Goal: Task Accomplishment & Management: Manage account settings

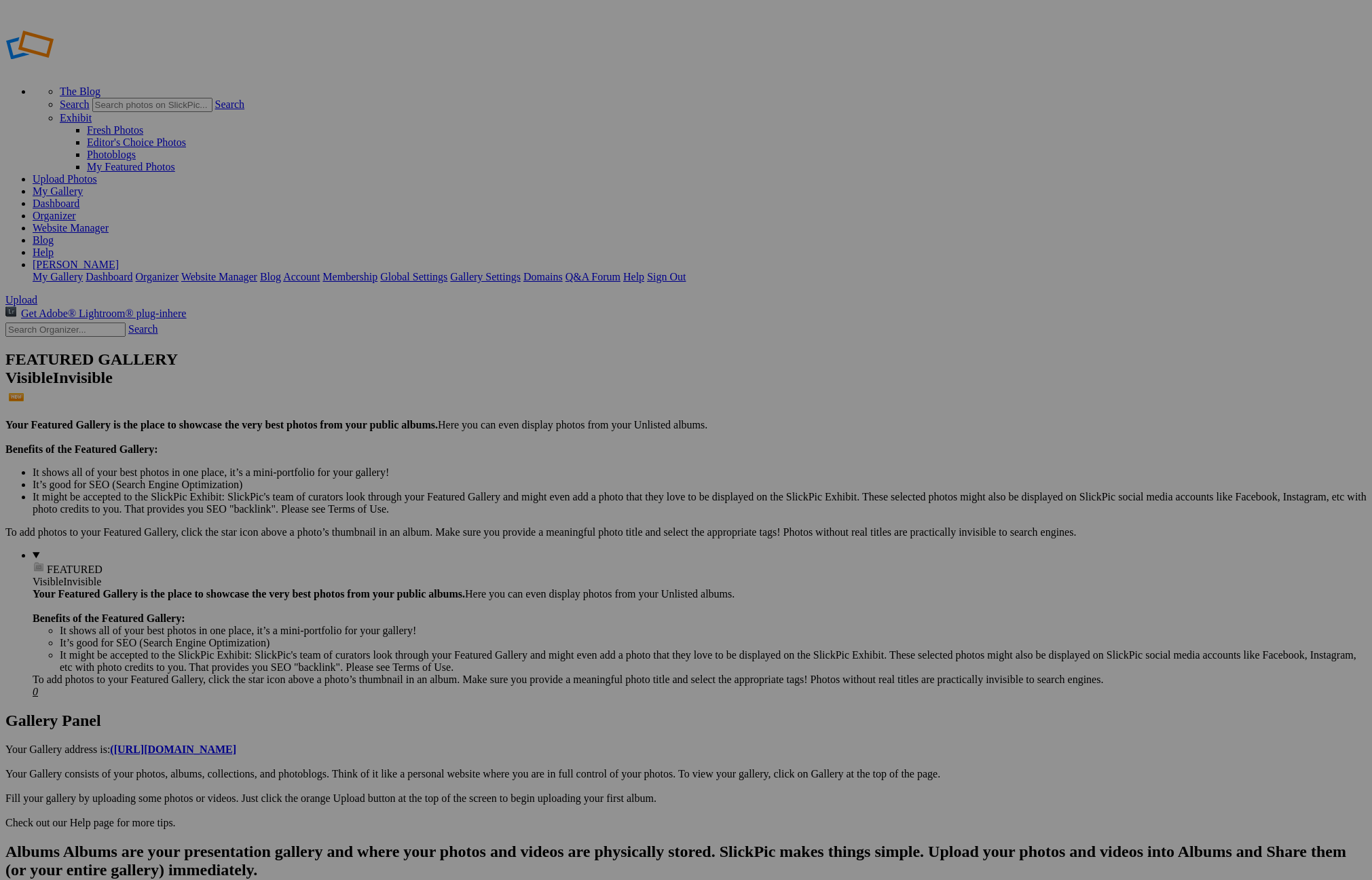
drag, startPoint x: 351, startPoint y: 258, endPoint x: 320, endPoint y: 258, distance: 31.0
type input "Burma-2025-09-03-1634"
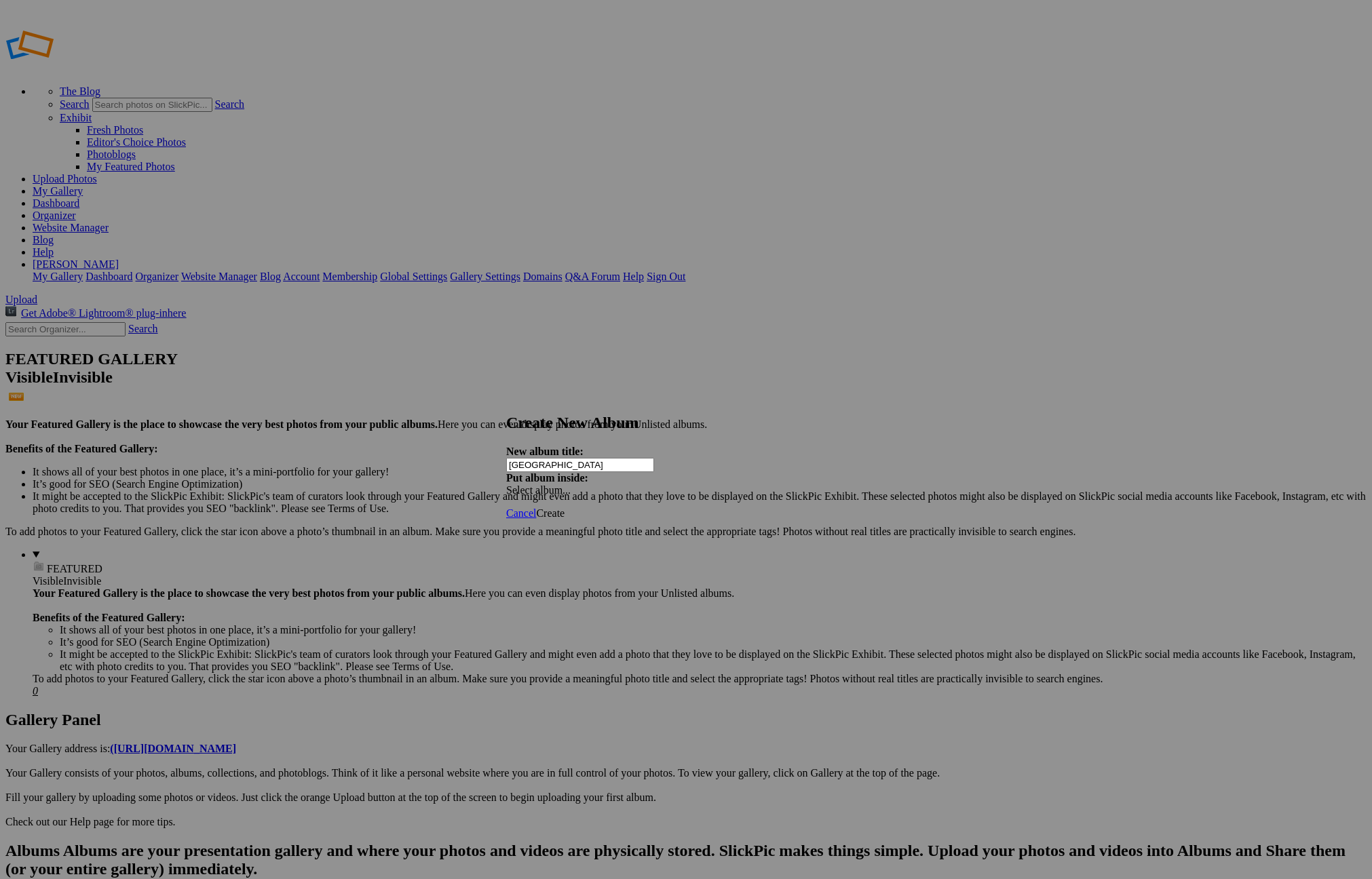
type input "India"
click at [649, 484] on div "Select album..." at bounding box center [577, 490] width 142 height 13
click at [864, 447] on div "My Albums Burma-2025-09-03-1634" at bounding box center [790, 456] width 154 height 19
click at [649, 484] on div "Select album..." at bounding box center [577, 490] width 142 height 13
click at [777, 469] on ul "My Albums" at bounding box center [786, 463] width 146 height 13
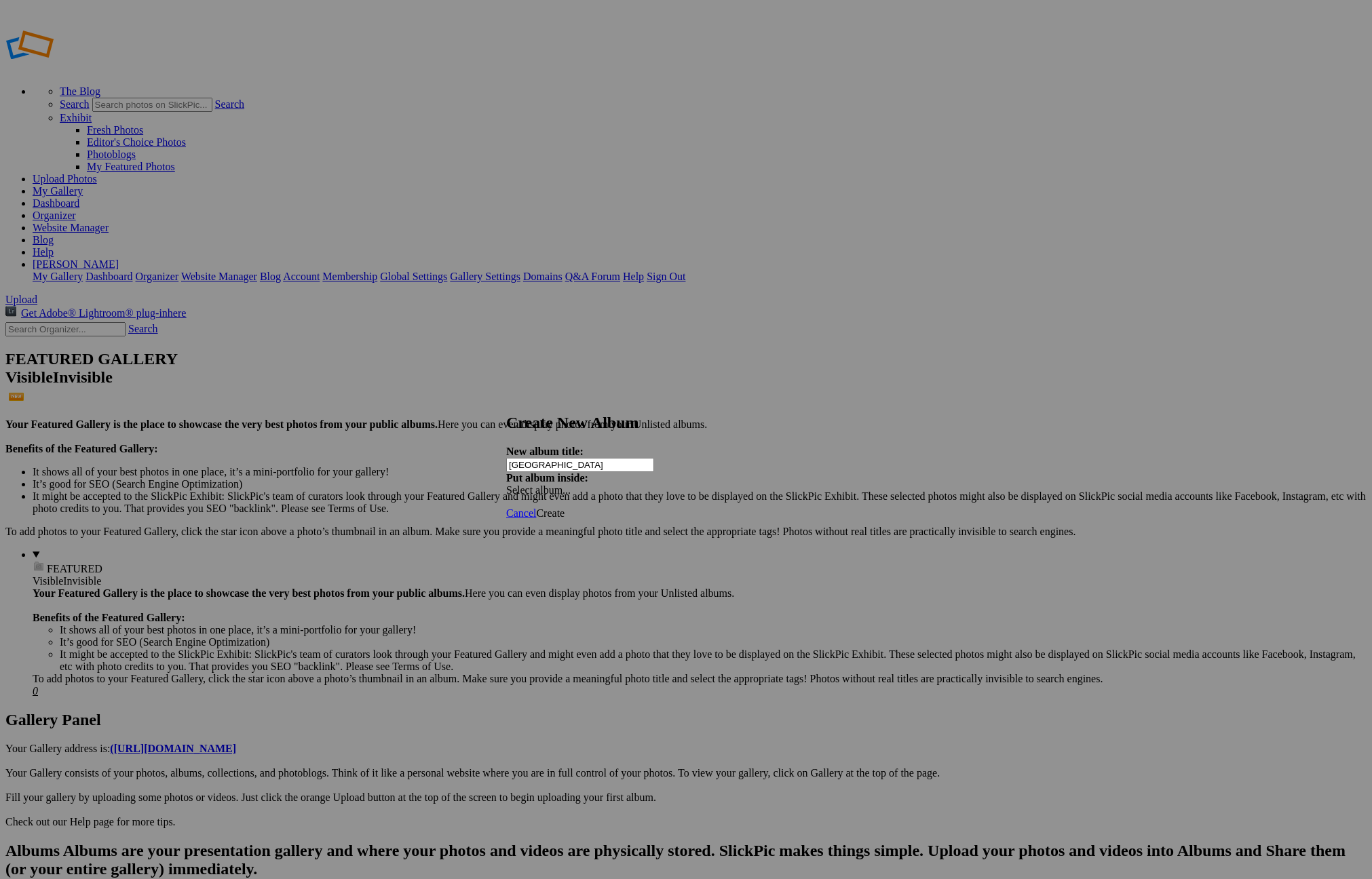
click at [506, 484] on span at bounding box center [506, 490] width 0 height 12
click at [860, 452] on div "My Albums Burma-2025-09-03-1634" at bounding box center [790, 456] width 154 height 19
click at [564, 508] on span "Create" at bounding box center [550, 514] width 28 height 12
